Goal: Find specific page/section: Find specific page/section

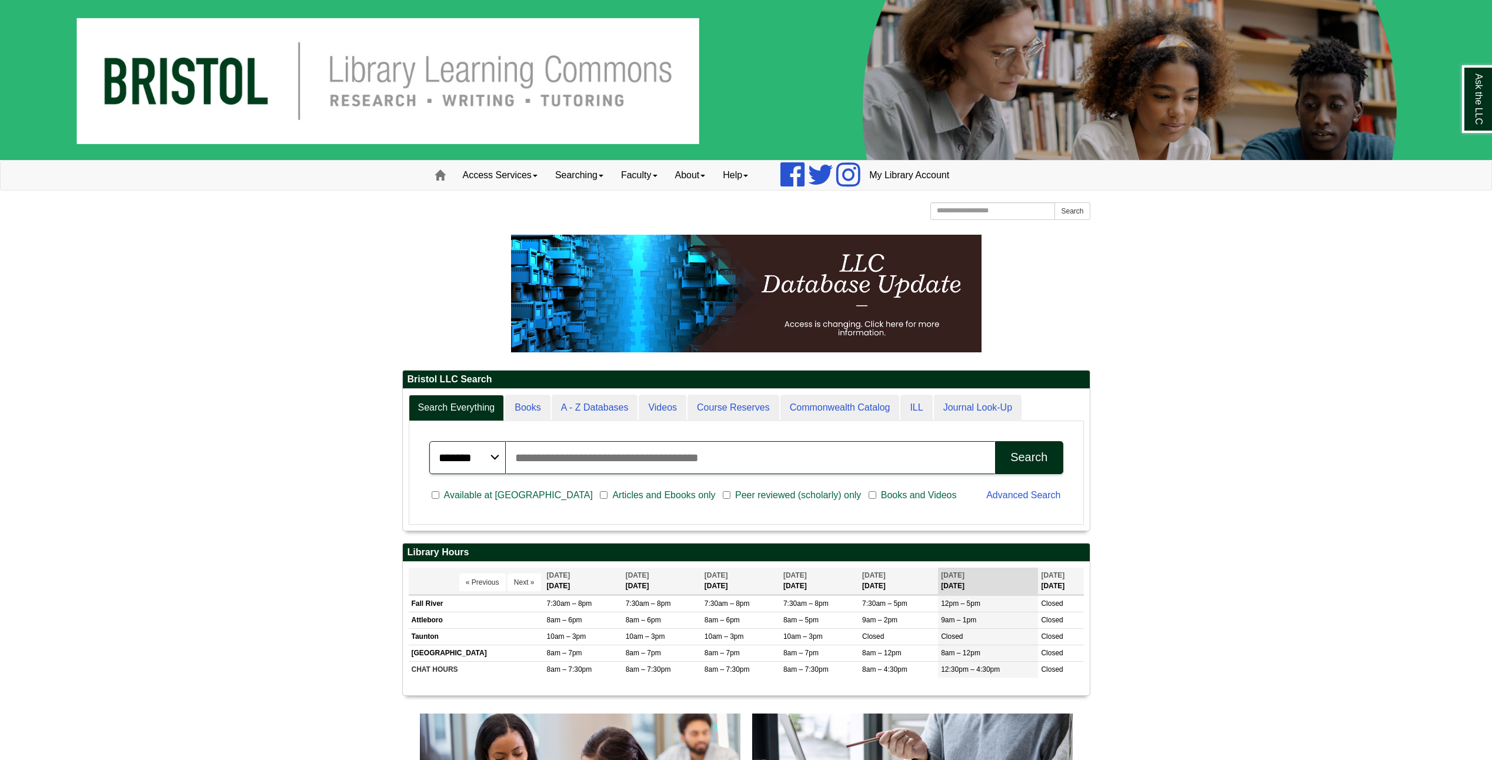
scroll to position [134, 687]
click at [515, 579] on button "Next »" at bounding box center [525, 582] width 34 height 18
click at [516, 580] on button "Next »" at bounding box center [525, 582] width 34 height 18
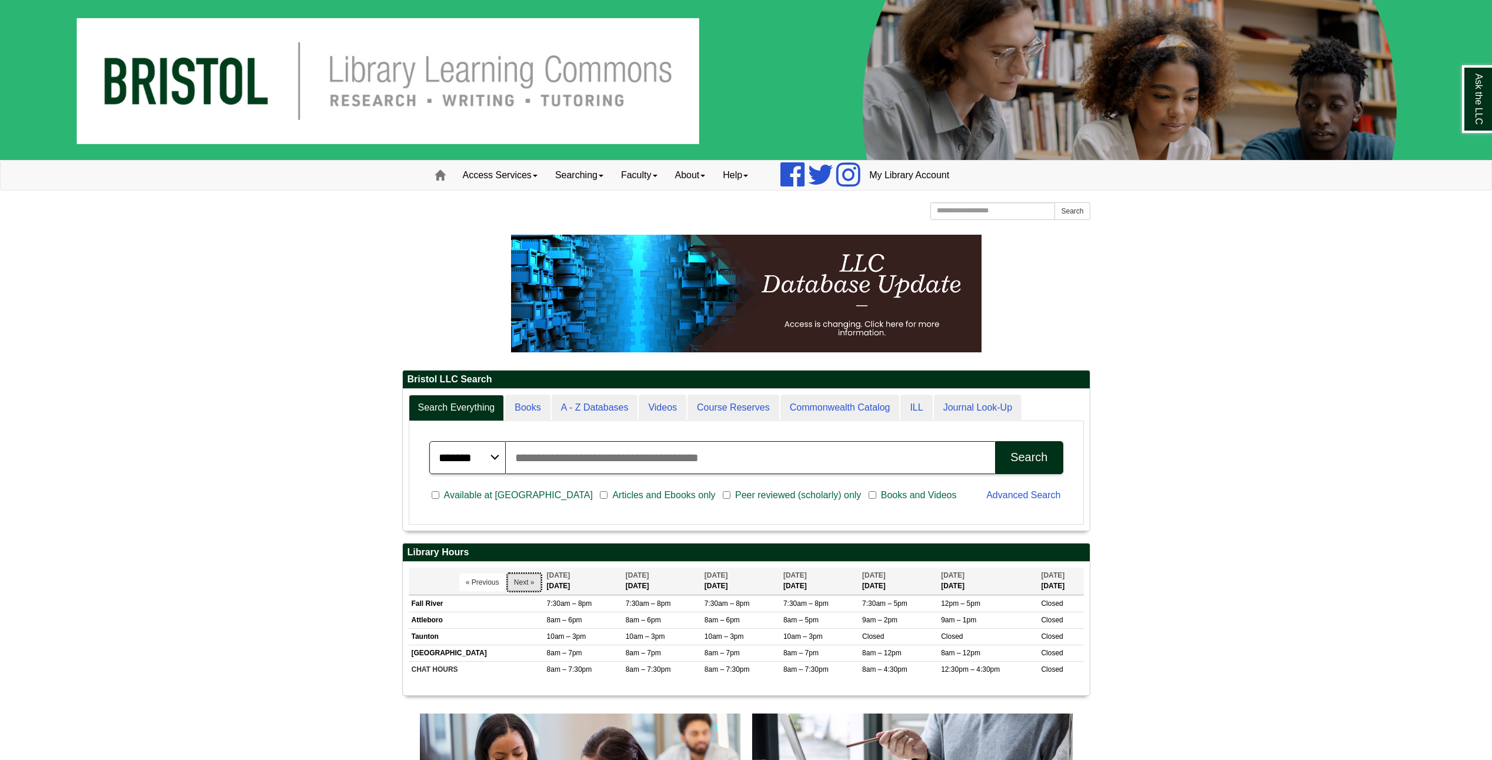
click at [516, 580] on button "Next »" at bounding box center [525, 582] width 34 height 18
click at [516, 580] on button "Next »" at bounding box center [521, 582] width 34 height 18
click at [516, 580] on button "Next »" at bounding box center [525, 582] width 34 height 18
click at [516, 580] on button "Next »" at bounding box center [519, 582] width 34 height 18
click at [516, 580] on button "Next »" at bounding box center [525, 582] width 34 height 18
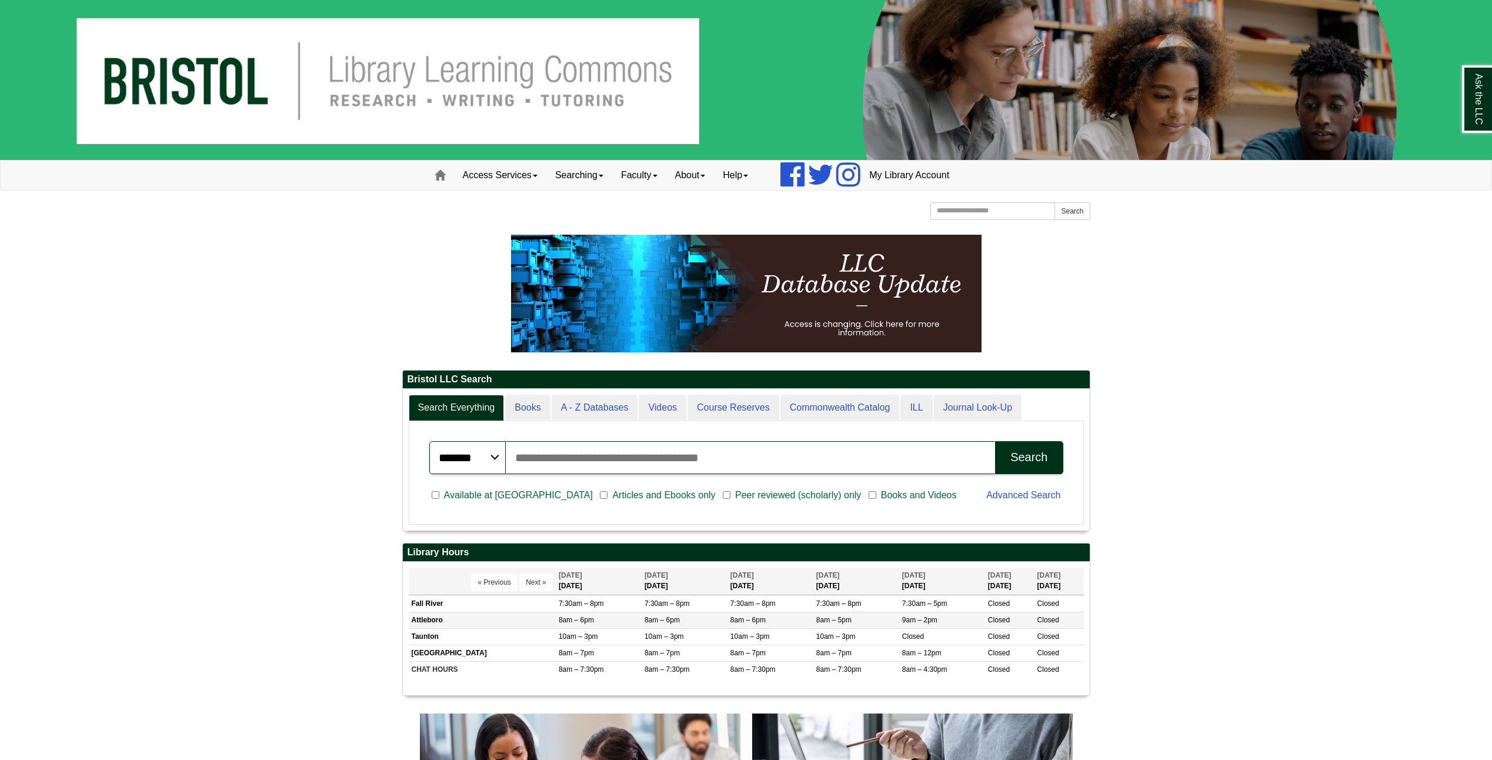
click at [459, 618] on td "Attleboro" at bounding box center [482, 620] width 147 height 16
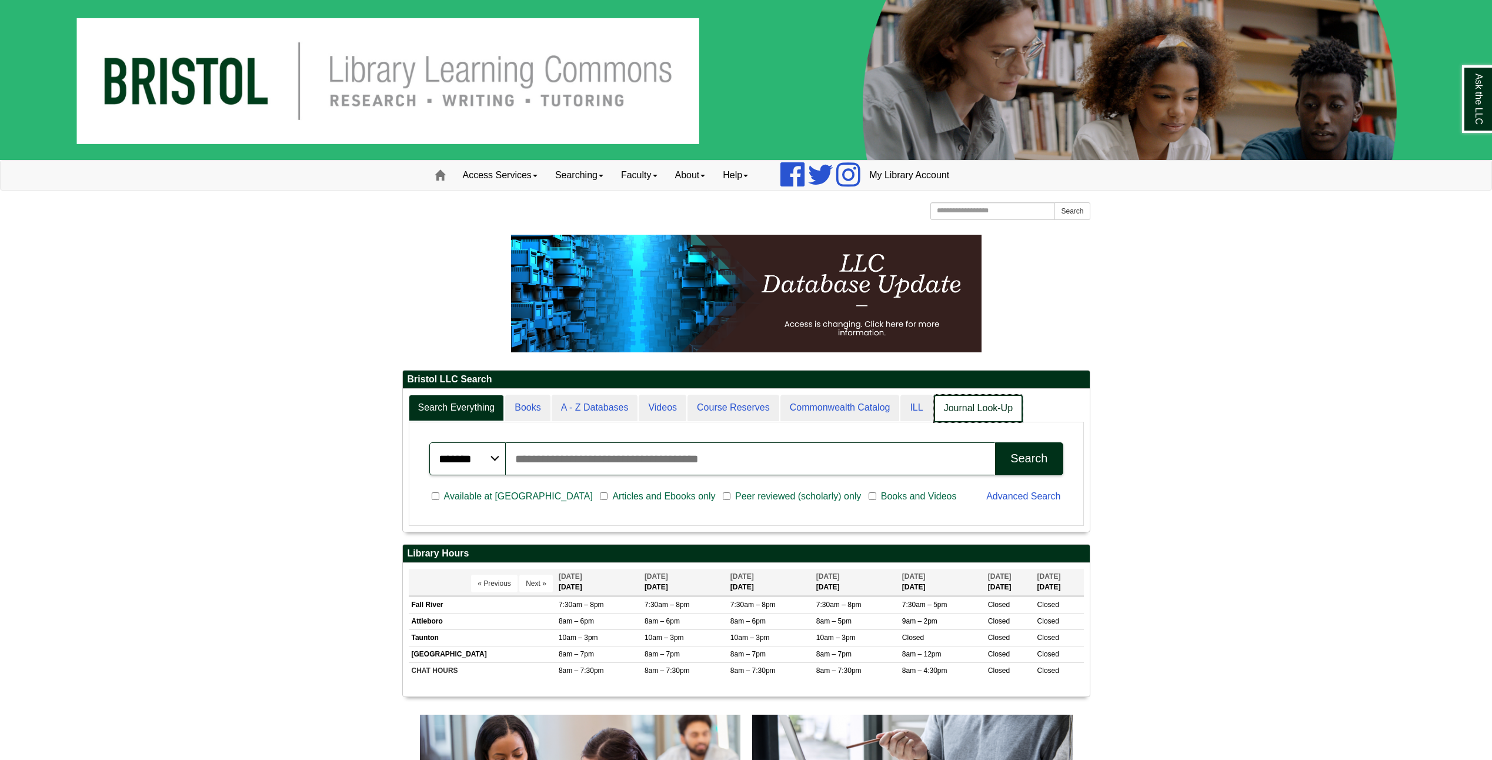
scroll to position [143, 687]
click at [958, 412] on link "Journal Look-Up" at bounding box center [978, 409] width 89 height 28
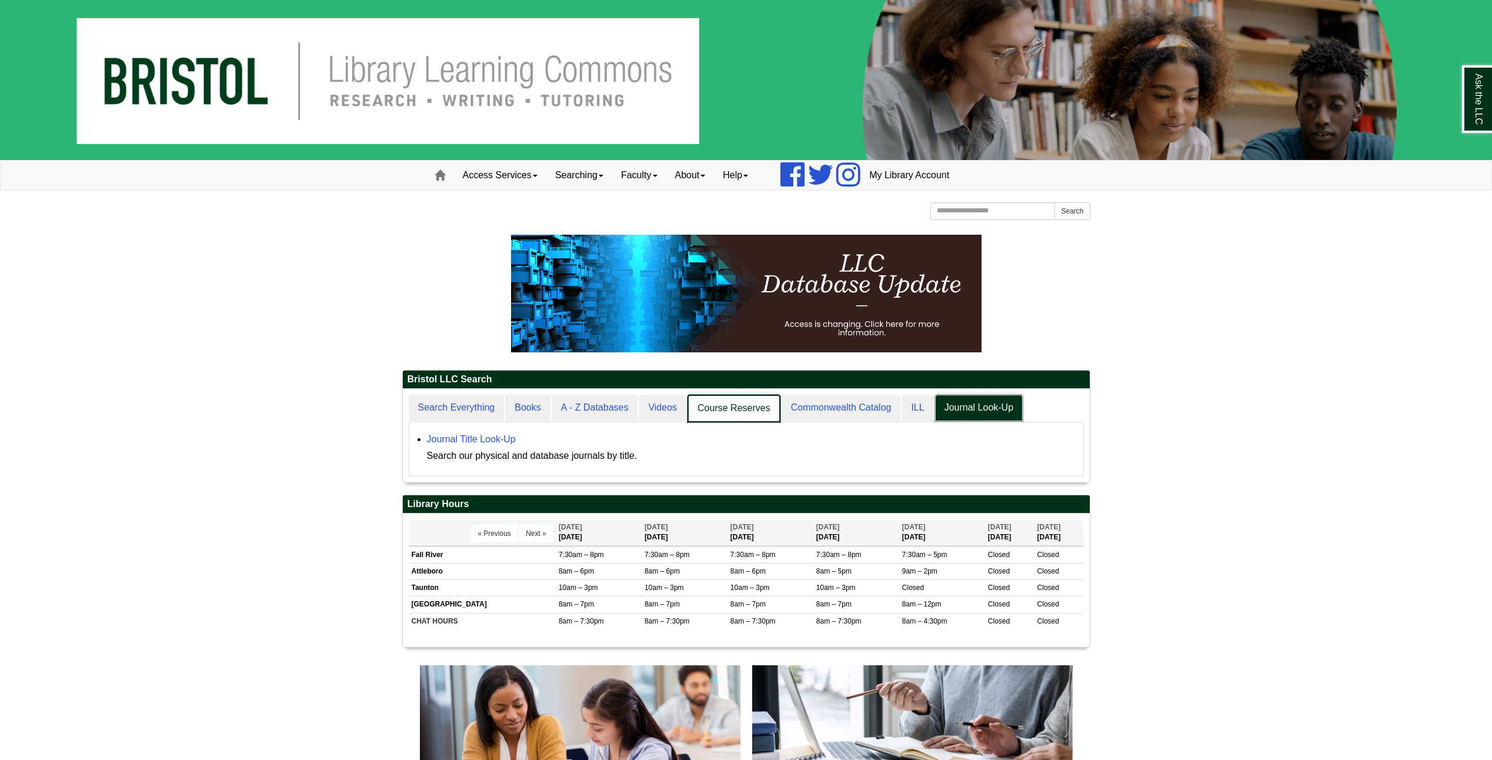
scroll to position [94, 687]
click at [737, 415] on link "Course Reserves" at bounding box center [734, 409] width 93 height 28
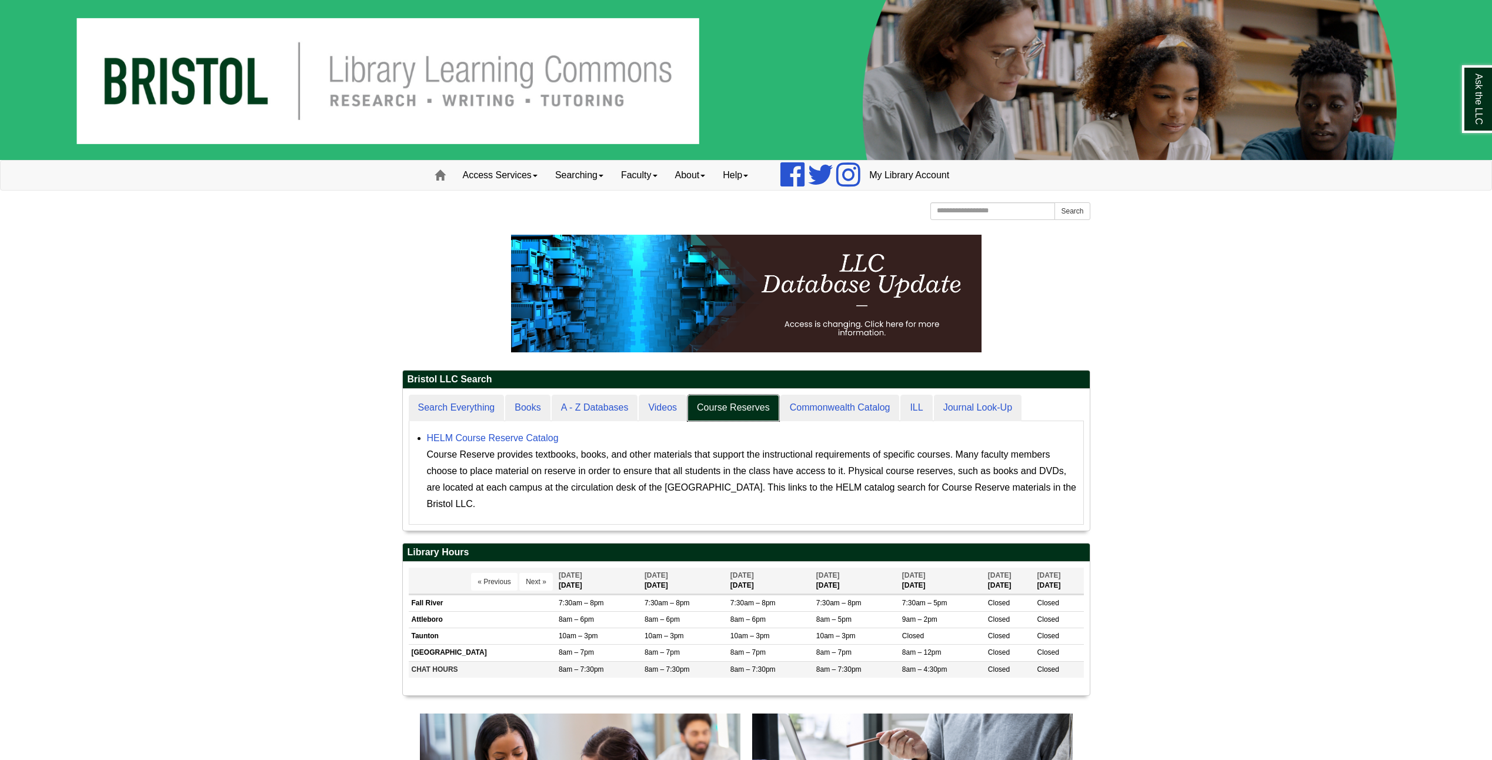
scroll to position [142, 687]
